Goal: Task Accomplishment & Management: Manage account settings

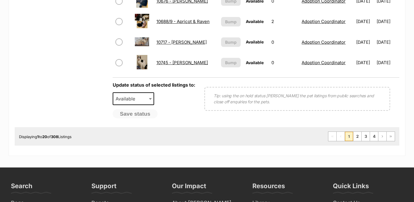
scroll to position [490, 0]
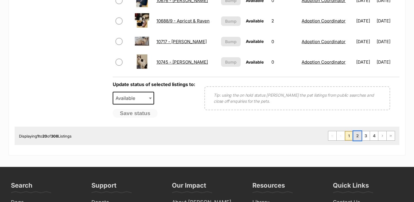
click at [359, 134] on link "2" at bounding box center [357, 135] width 8 height 9
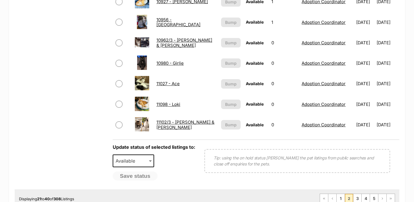
scroll to position [430, 0]
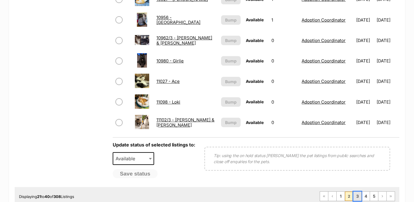
click at [357, 198] on link "3" at bounding box center [357, 195] width 8 height 9
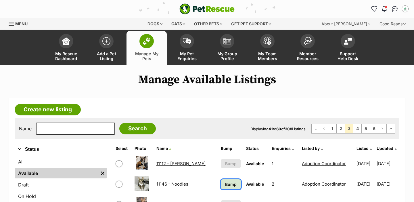
click at [227, 181] on span "Bump" at bounding box center [230, 184] width 11 height 6
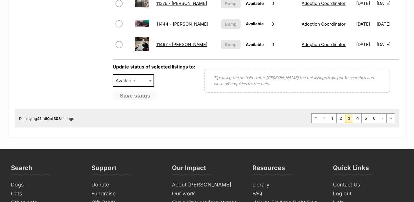
scroll to position [508, 0]
click at [355, 117] on link "4" at bounding box center [357, 117] width 8 height 9
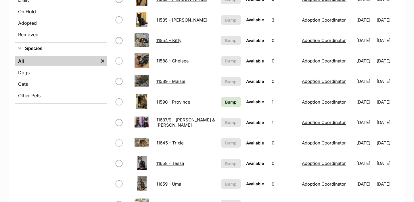
scroll to position [186, 0]
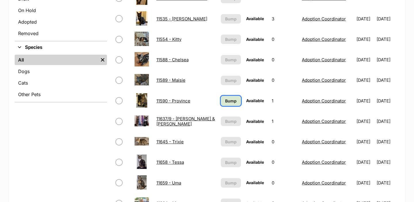
click at [229, 99] on span "Bump" at bounding box center [230, 101] width 11 height 6
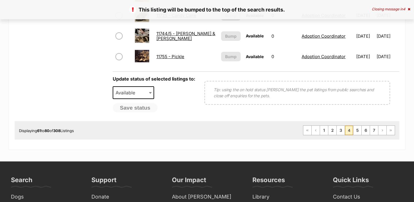
scroll to position [496, 0]
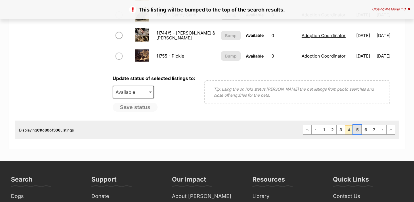
click at [357, 132] on link "5" at bounding box center [357, 129] width 8 height 9
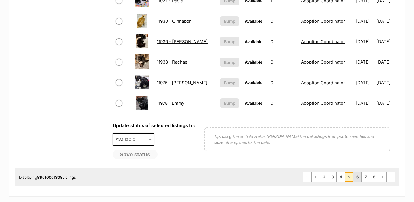
scroll to position [449, 0]
click at [358, 175] on link "6" at bounding box center [357, 176] width 8 height 9
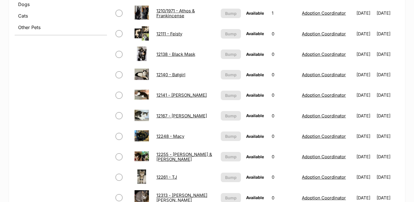
scroll to position [222, 0]
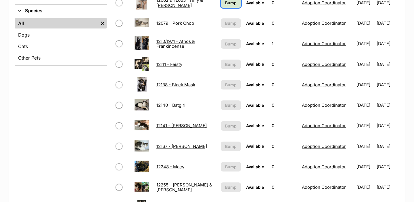
click at [222, 6] on link "Bump" at bounding box center [231, 3] width 20 height 10
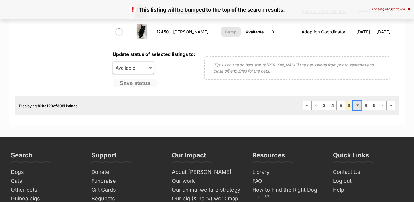
click at [356, 107] on link "7" at bounding box center [357, 105] width 8 height 9
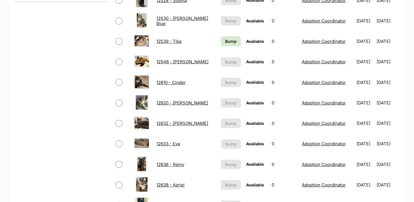
scroll to position [265, 0]
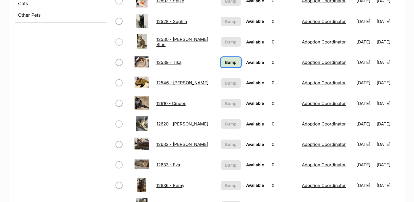
click at [225, 60] on span "Bump" at bounding box center [230, 62] width 11 height 6
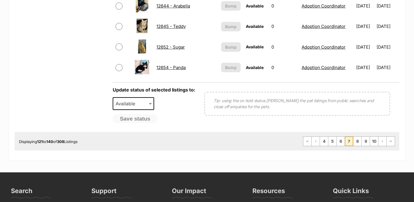
scroll to position [485, 0]
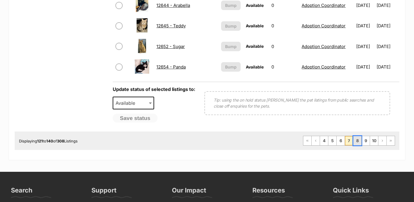
click at [357, 143] on link "8" at bounding box center [357, 140] width 8 height 9
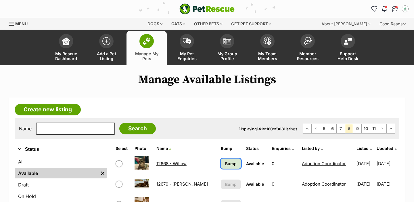
click at [221, 168] on link "Bump" at bounding box center [231, 163] width 20 height 10
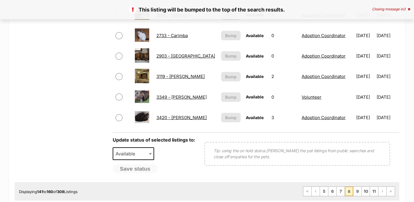
scroll to position [437, 0]
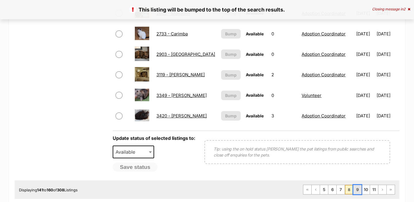
click at [357, 190] on link "9" at bounding box center [357, 189] width 8 height 9
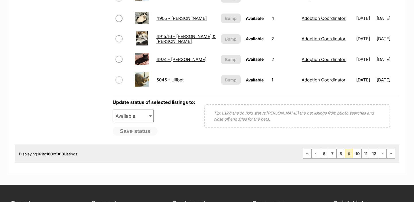
scroll to position [480, 0]
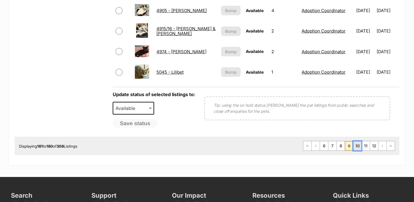
click at [356, 146] on link "10" at bounding box center [357, 145] width 8 height 9
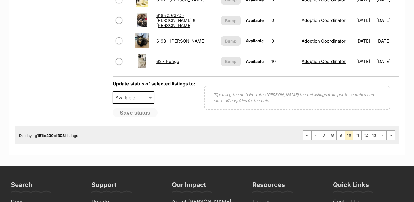
scroll to position [492, 0]
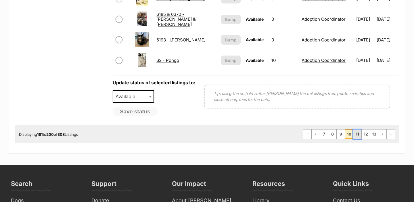
click at [356, 135] on link "11" at bounding box center [357, 133] width 8 height 9
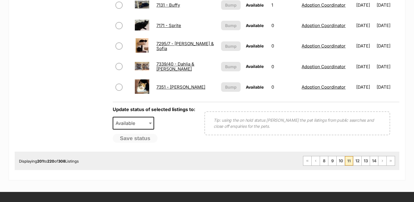
scroll to position [466, 0]
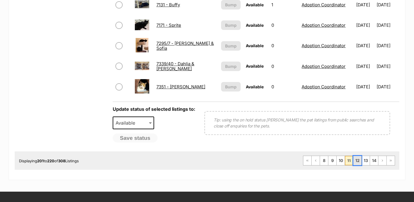
click at [356, 162] on link "12" at bounding box center [357, 160] width 8 height 9
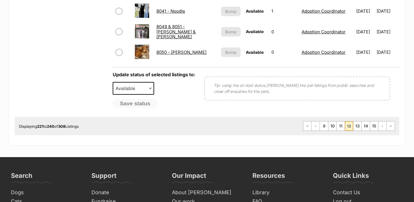
scroll to position [502, 0]
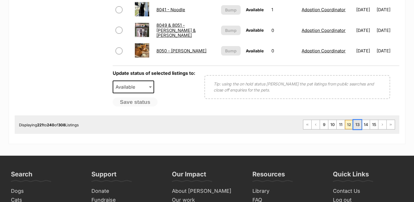
click at [355, 125] on link "13" at bounding box center [357, 124] width 8 height 9
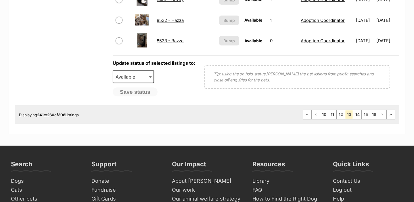
scroll to position [515, 0]
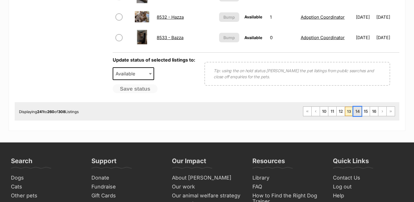
click at [358, 113] on link "14" at bounding box center [357, 111] width 8 height 9
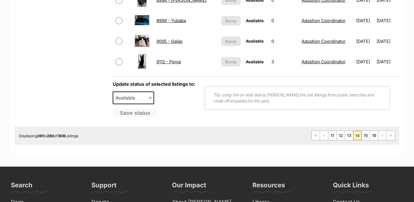
scroll to position [491, 0]
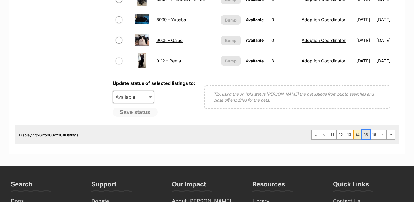
click at [364, 133] on link "15" at bounding box center [365, 134] width 8 height 9
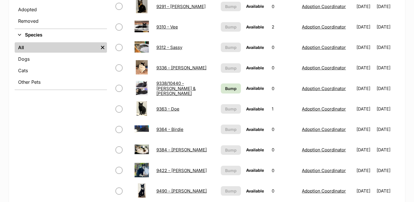
scroll to position [199, 0]
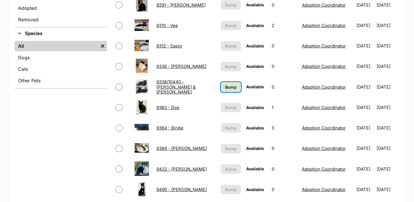
click at [225, 85] on span "Bump" at bounding box center [230, 87] width 11 height 6
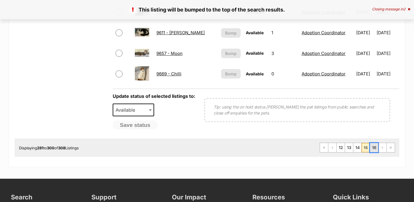
click at [373, 148] on link "16" at bounding box center [374, 147] width 8 height 9
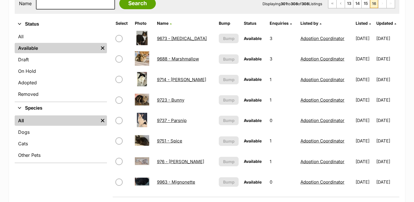
scroll to position [35, 0]
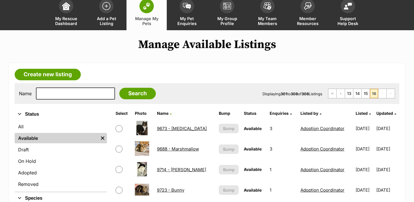
click at [154, 14] on link "Manage My Pets" at bounding box center [146, 13] width 40 height 34
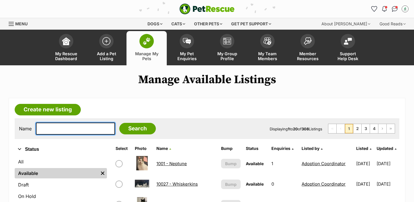
click at [70, 132] on input "text" at bounding box center [75, 128] width 79 height 12
type input "dove"
click at [119, 123] on input "Search" at bounding box center [137, 128] width 36 height 11
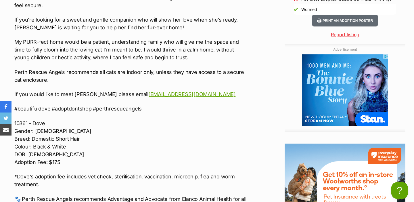
scroll to position [723, 0]
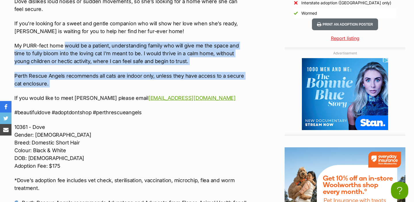
drag, startPoint x: 103, startPoint y: 80, endPoint x: 66, endPoint y: 40, distance: 54.5
click at [66, 40] on div "🐾🕊 MEET DOVE 🕊🐾 Nature Dove is a gorgeous black and white girl with a heart ful…" at bounding box center [130, 15] width 232 height 396
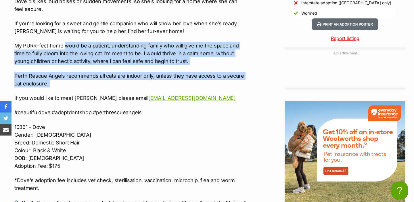
copy div "would be a patient, understanding family who will give me the space and time to…"
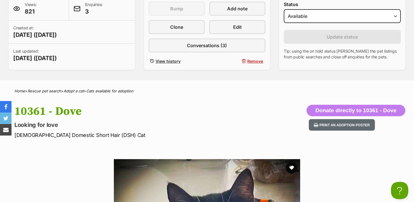
scroll to position [0, 0]
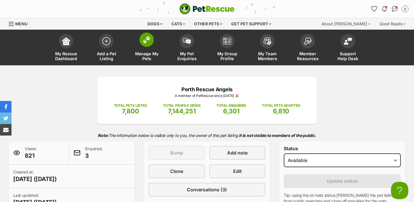
click at [146, 54] on span "Manage My Pets" at bounding box center [147, 56] width 26 height 10
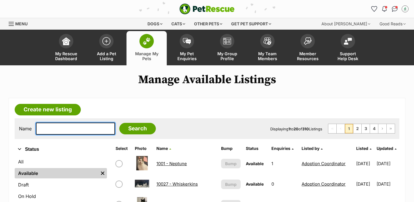
click at [63, 130] on input "text" at bounding box center [75, 128] width 79 height 12
type input "zig"
click at [119, 123] on input "Search" at bounding box center [137, 128] width 36 height 11
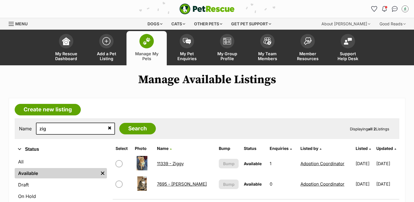
click at [174, 162] on link "11339 - Ziggy" at bounding box center [170, 163] width 27 height 5
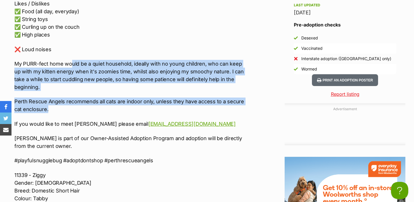
drag, startPoint x: 86, startPoint y: 110, endPoint x: 65, endPoint y: 63, distance: 51.3
click at [65, 63] on div "~*OWNER ASSISTED ADOPTION*~ 😎🫶 ADOPT [PERSON_NAME] 🫶😎 Nature [PERSON_NAME] is a…" at bounding box center [130, 63] width 232 height 381
copy div "would be a quiet household, ideally with no young children, who can keep up wit…"
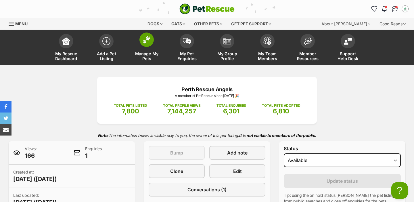
click at [143, 48] on link "Manage My Pets" at bounding box center [146, 48] width 40 height 34
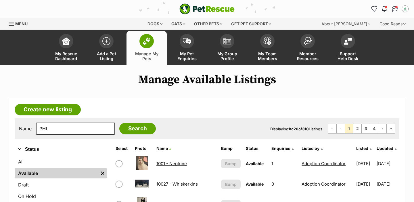
type input "PHI"
click at [119, 123] on input "Search" at bounding box center [137, 128] width 36 height 11
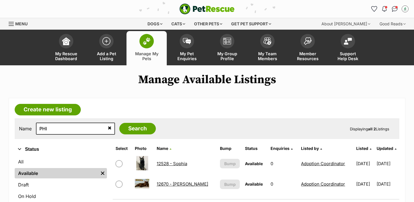
click at [169, 183] on link "12670 - [PERSON_NAME]" at bounding box center [182, 183] width 51 height 5
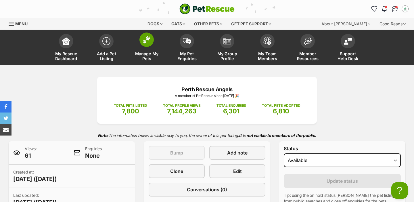
click at [158, 49] on link "Manage My Pets" at bounding box center [146, 48] width 40 height 34
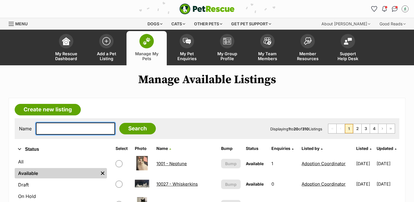
click at [65, 130] on input "text" at bounding box center [75, 128] width 79 height 12
type input "TOR"
click at [119, 123] on input "Search" at bounding box center [137, 128] width 36 height 11
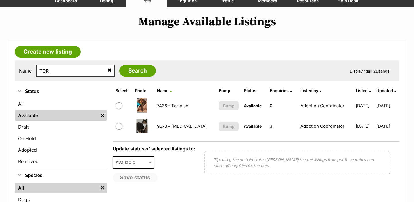
scroll to position [57, 0]
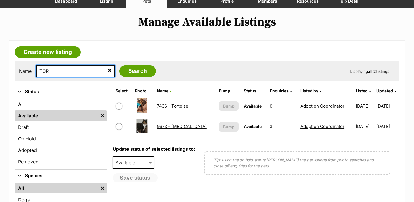
click at [62, 68] on input "TOR" at bounding box center [75, 71] width 79 height 12
type input "lou"
click at [119, 65] on input "Search" at bounding box center [137, 70] width 36 height 11
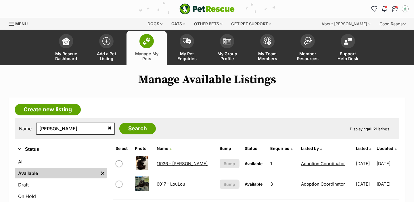
click at [175, 164] on link "11936 - Louis" at bounding box center [182, 163] width 51 height 5
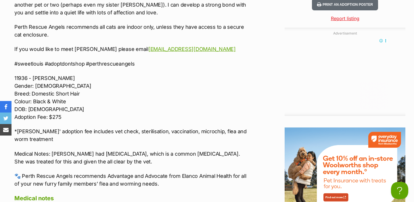
scroll to position [774, 0]
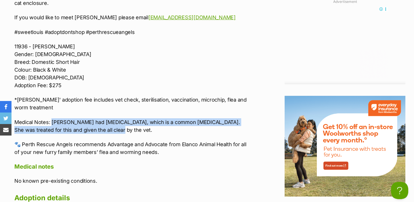
drag, startPoint x: 101, startPoint y: 131, endPoint x: 51, endPoint y: 124, distance: 51.1
click at [51, 124] on p "Medical Notes: [PERSON_NAME] had [MEDICAL_DATA], which is a common [MEDICAL_DAT…" at bounding box center [130, 126] width 232 height 16
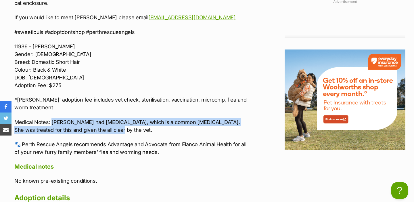
copy p "[PERSON_NAME] had [MEDICAL_DATA], which is a common [MEDICAL_DATA]. She was tre…"
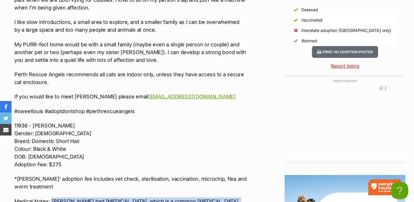
scroll to position [681, 0]
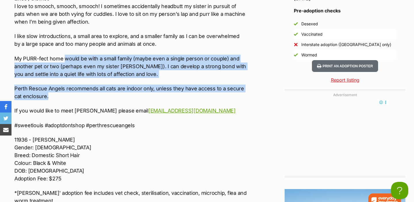
drag, startPoint x: 94, startPoint y: 95, endPoint x: 65, endPoint y: 58, distance: 46.6
click at [65, 58] on div "🖤🎀 MEET [PERSON_NAME]🖤 Nature I am [PERSON_NAME], a kind, loving girl who crave…" at bounding box center [130, 54] width 232 height 390
copy div "would be with a small family (maybe even a single person or couple) and another…"
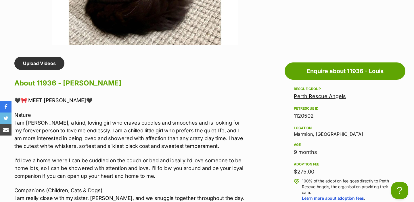
scroll to position [0, 0]
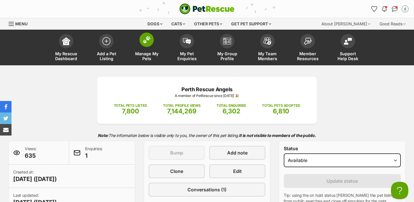
click at [147, 45] on span at bounding box center [146, 39] width 14 height 14
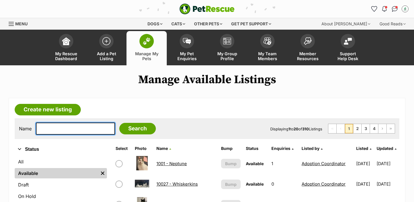
click at [66, 133] on input "text" at bounding box center [75, 128] width 79 height 12
type input "mar"
click at [119, 123] on input "Search" at bounding box center [137, 128] width 36 height 11
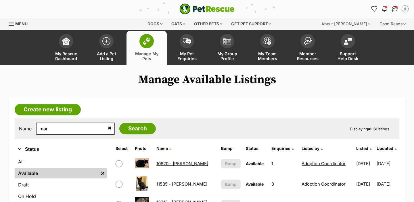
click at [172, 183] on link "11535 - [PERSON_NAME]" at bounding box center [181, 183] width 51 height 5
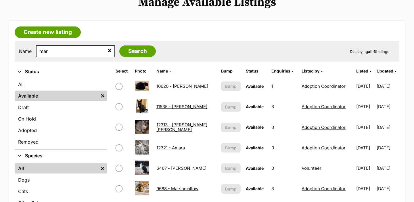
scroll to position [75, 0]
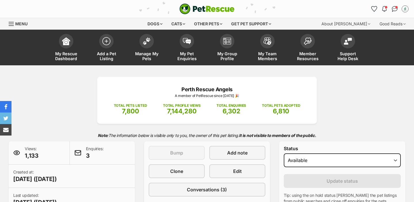
select select "rehomed"
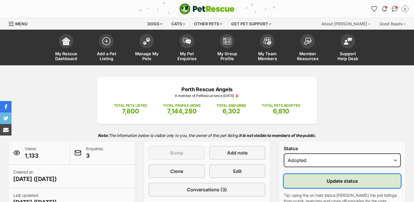
click at [314, 179] on button "Update status" at bounding box center [342, 181] width 117 height 14
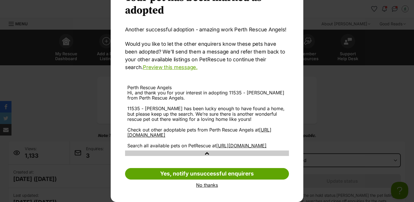
click at [201, 187] on link "No thanks" at bounding box center [207, 184] width 164 height 5
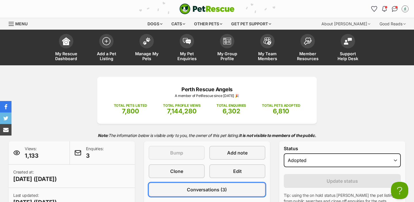
click at [210, 186] on span "Conversations (3)" at bounding box center [207, 189] width 40 height 7
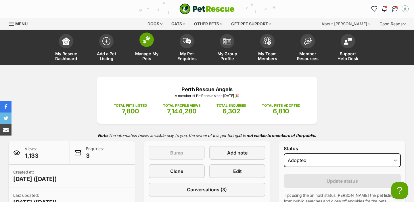
click at [147, 47] on link "Manage My Pets" at bounding box center [146, 48] width 40 height 34
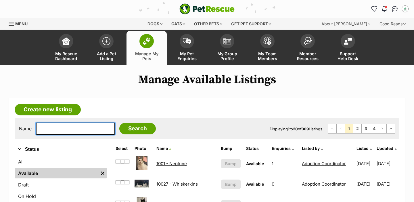
click at [64, 128] on input "text" at bounding box center [75, 128] width 79 height 12
type input "ind"
click at [119, 123] on input "Search" at bounding box center [137, 128] width 36 height 11
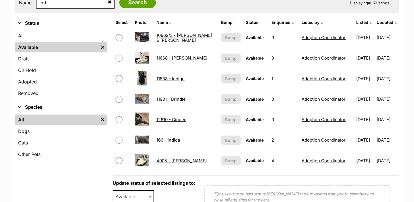
scroll to position [126, 0]
click at [178, 77] on link "11838 - Indigo" at bounding box center [170, 78] width 28 height 5
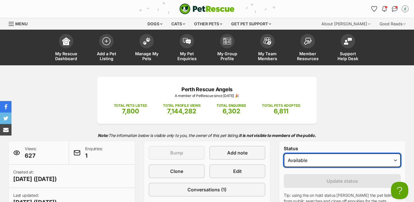
click at [295, 159] on select "Draft - not available as listing has enquires Available On hold Adopted" at bounding box center [342, 160] width 117 height 14
select select "rehomed"
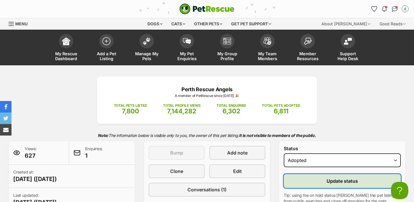
click at [310, 184] on button "Update status" at bounding box center [342, 181] width 117 height 14
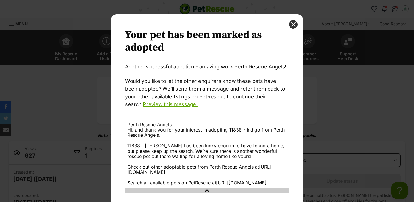
scroll to position [42, 0]
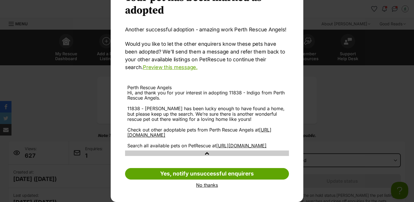
click at [202, 184] on link "No thanks" at bounding box center [207, 184] width 164 height 5
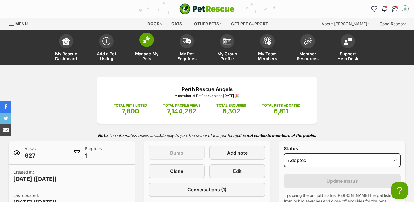
click at [152, 46] on link "Manage My Pets" at bounding box center [146, 48] width 40 height 34
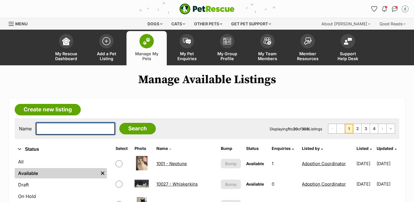
click at [47, 133] on input "text" at bounding box center [75, 128] width 79 height 12
type input "zigg"
click at [119, 123] on input "Search" at bounding box center [137, 128] width 36 height 11
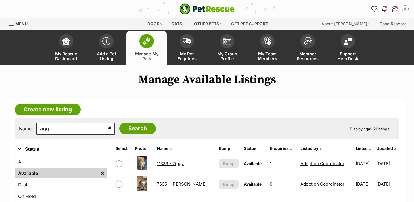
click at [169, 163] on link "11339 - Ziggy" at bounding box center [170, 163] width 27 height 5
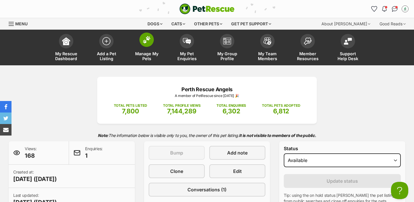
click at [145, 45] on span at bounding box center [146, 39] width 14 height 14
